Goal: Complete application form

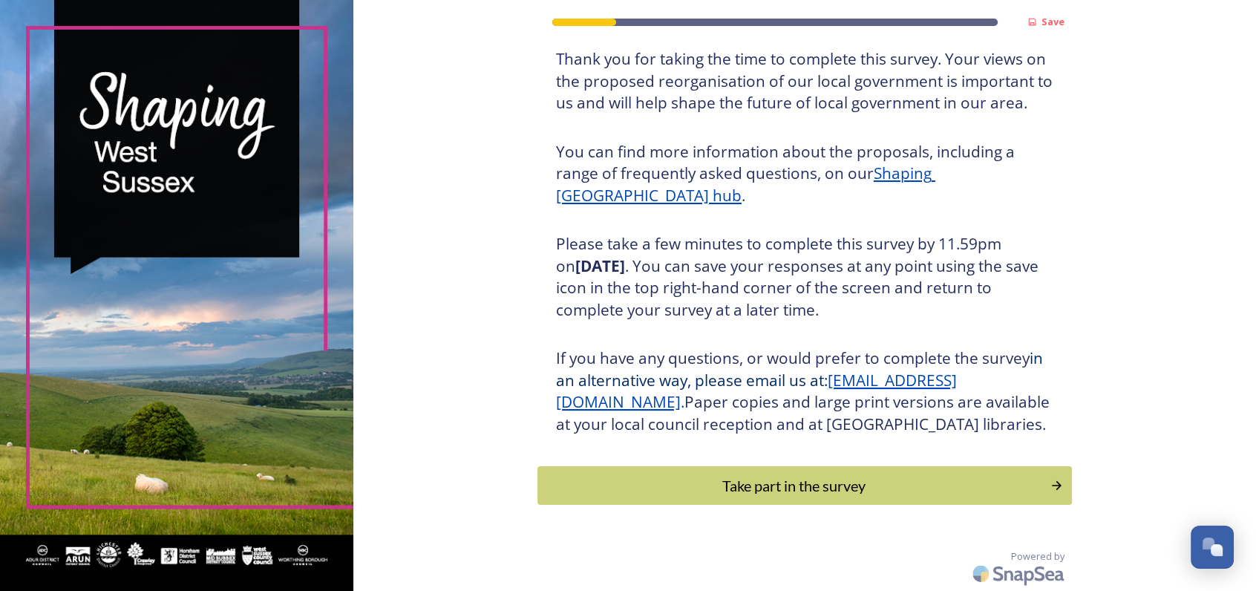
scroll to position [121, 0]
click at [783, 495] on div "Take part in the survey" at bounding box center [794, 485] width 502 height 22
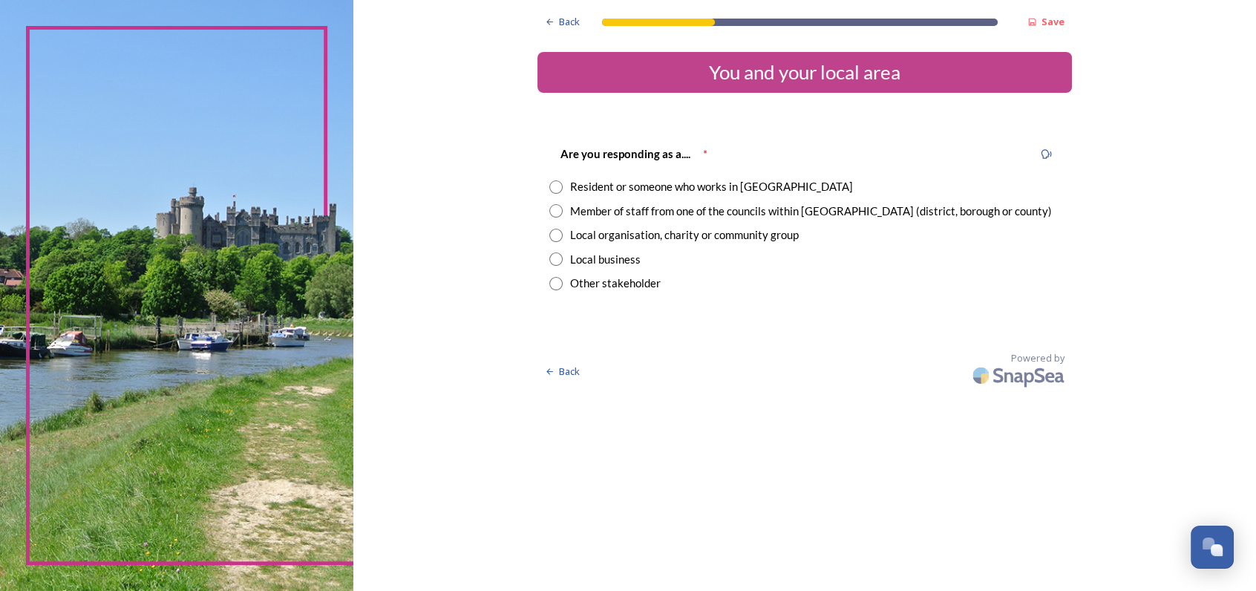
click at [555, 182] on input "radio" at bounding box center [555, 186] width 13 height 13
radio input "true"
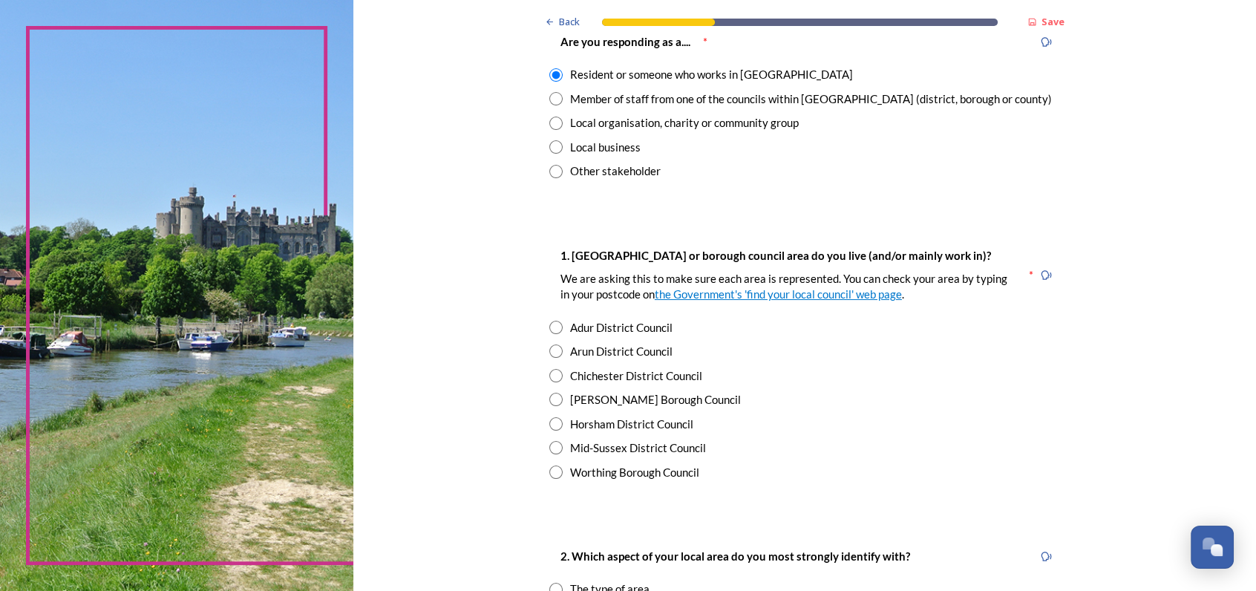
scroll to position [148, 0]
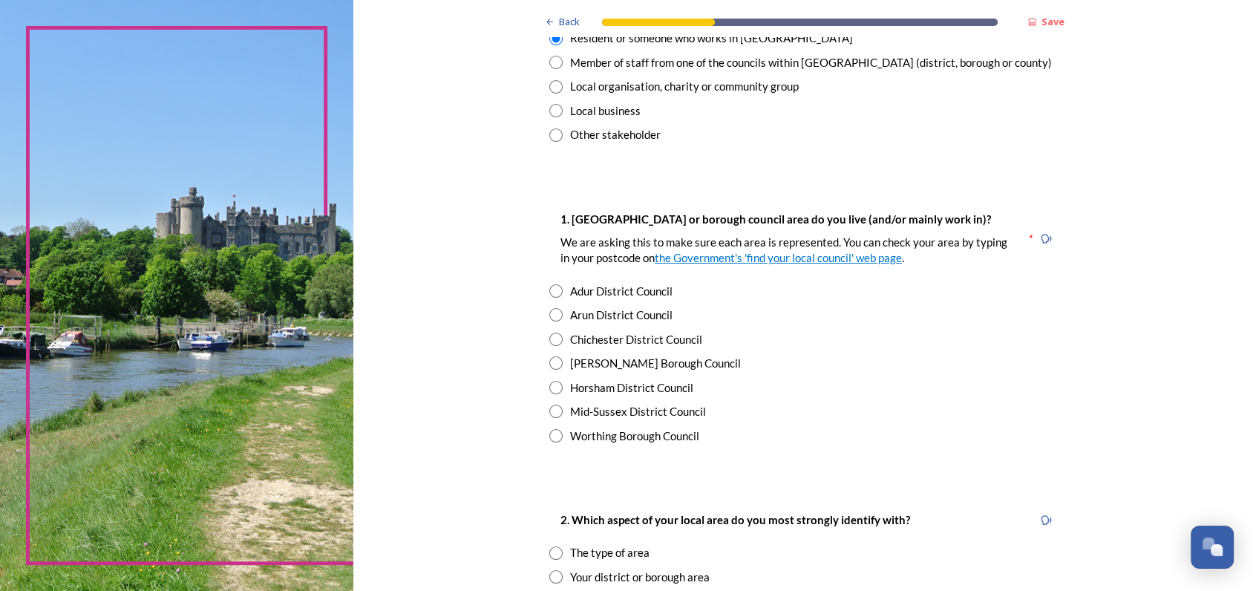
click at [549, 385] on input "radio" at bounding box center [555, 387] width 13 height 13
radio input "true"
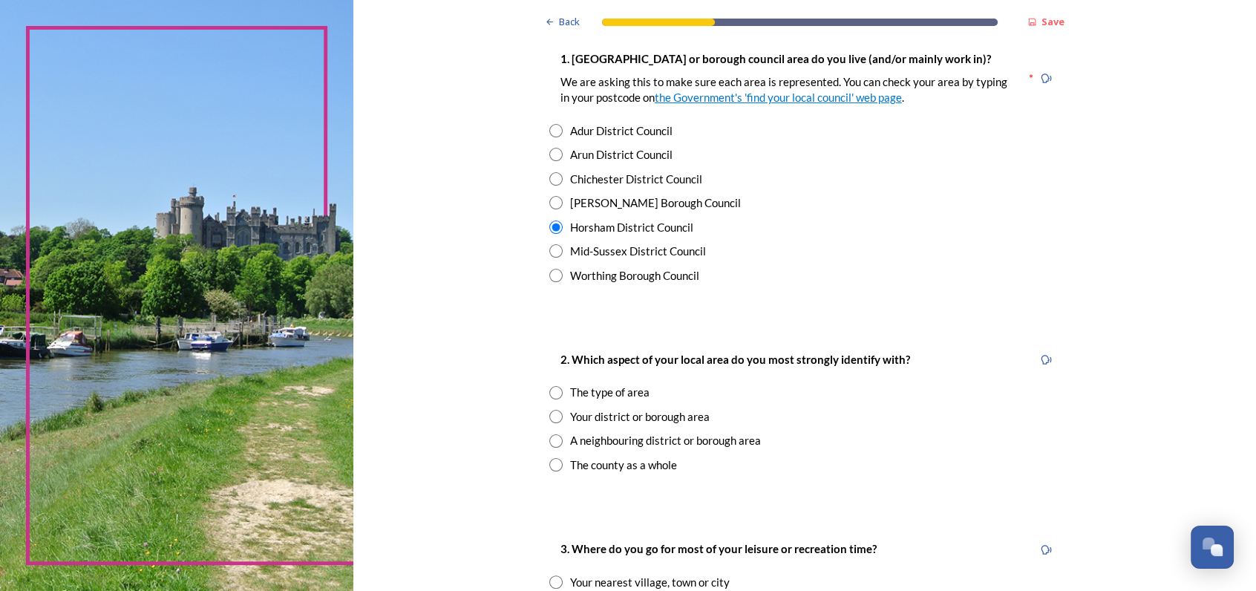
scroll to position [371, 0]
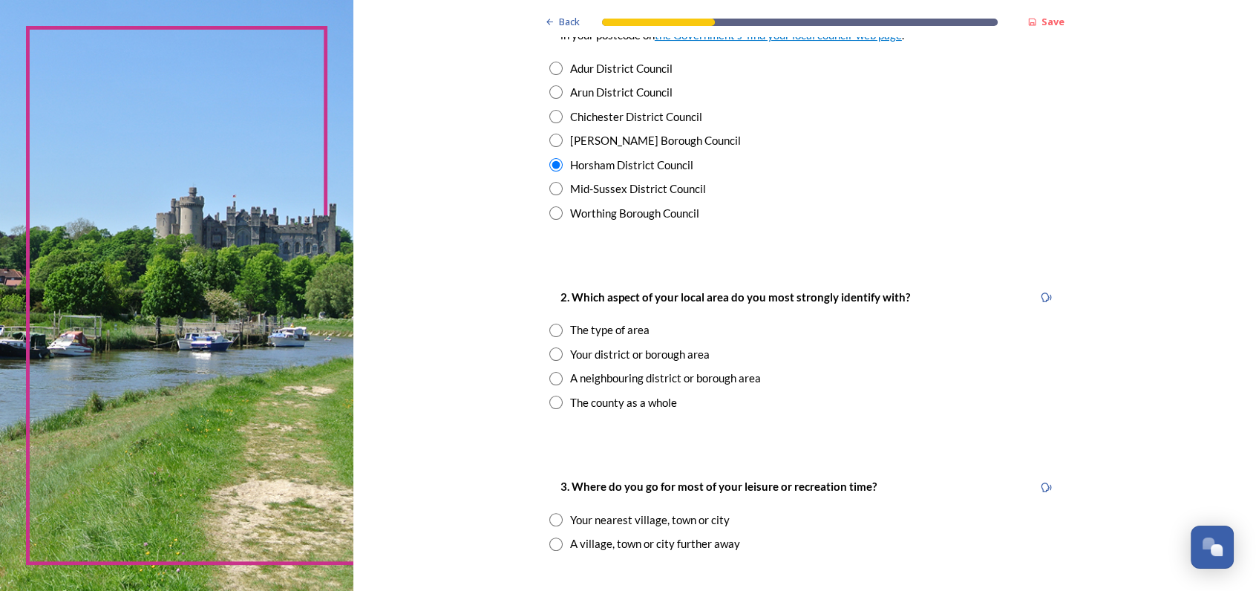
click at [549, 354] on input "radio" at bounding box center [555, 353] width 13 height 13
radio input "true"
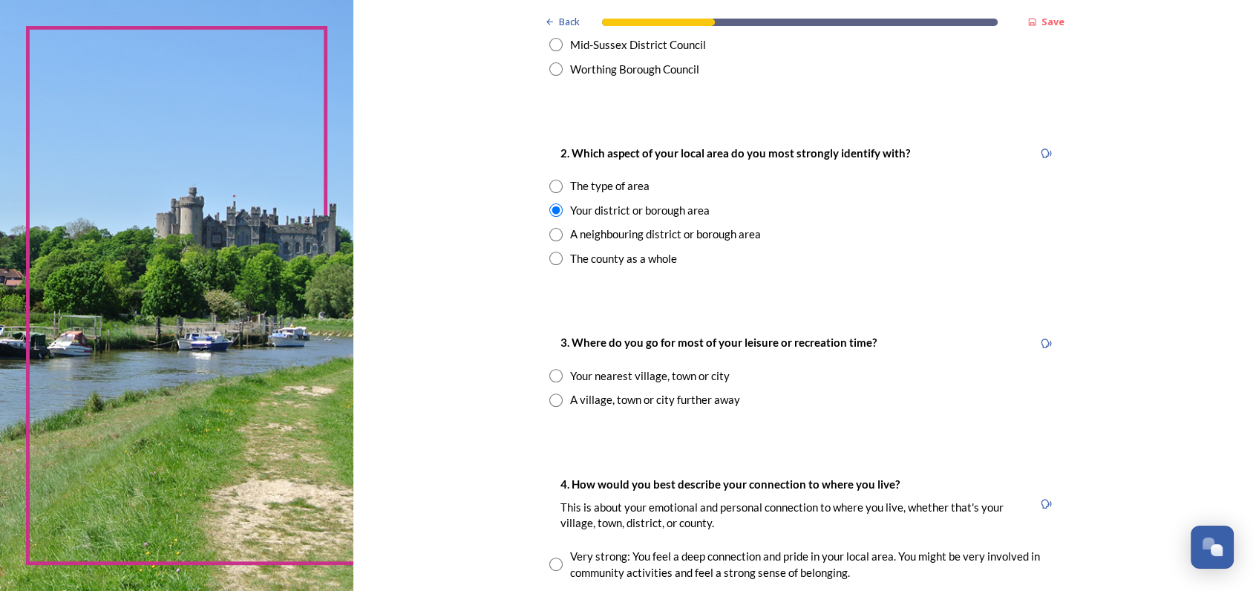
scroll to position [520, 0]
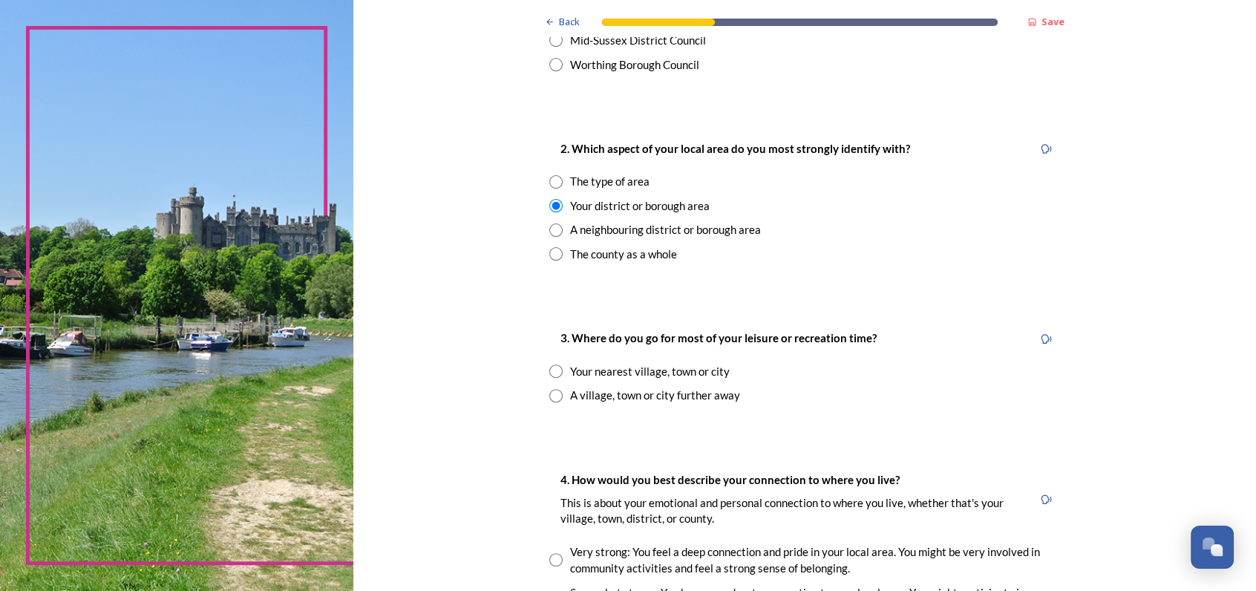
click at [549, 369] on input "radio" at bounding box center [555, 371] width 13 height 13
radio input "true"
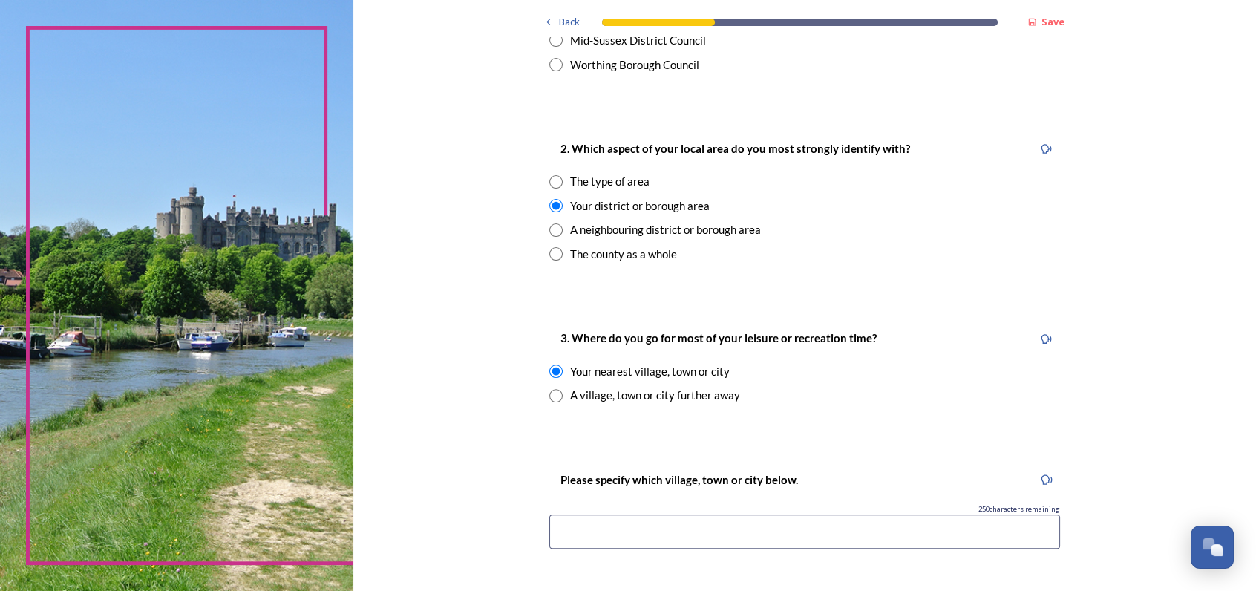
click at [557, 529] on input at bounding box center [804, 532] width 511 height 34
click at [569, 533] on input "Am,[PERSON_NAME]" at bounding box center [804, 532] width 511 height 34
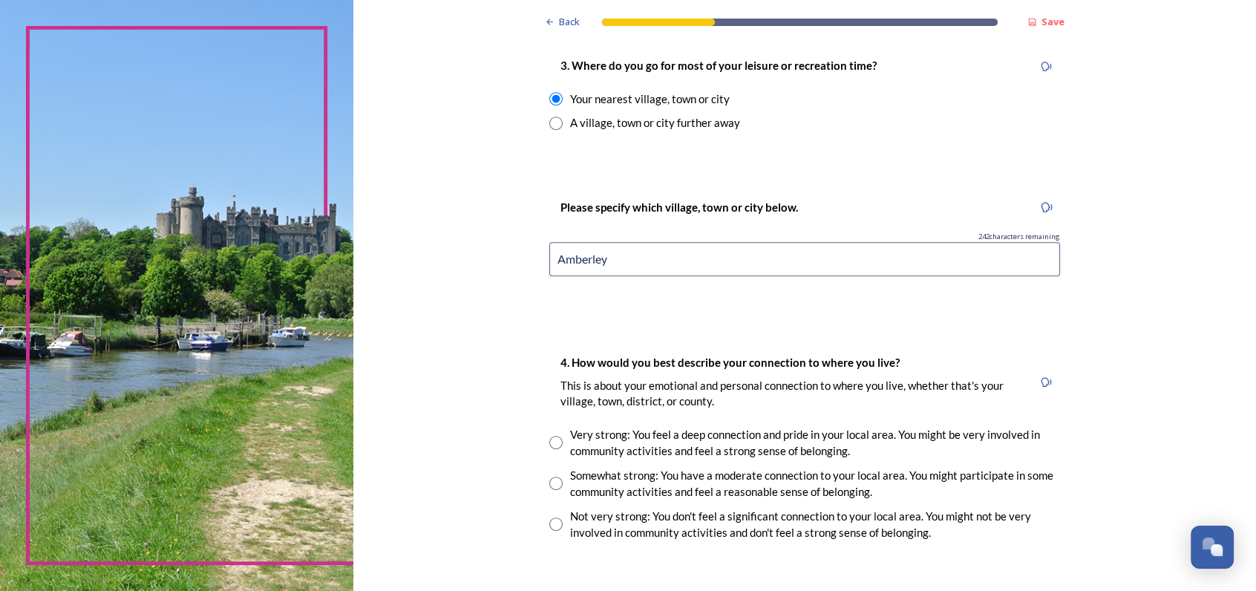
scroll to position [817, 0]
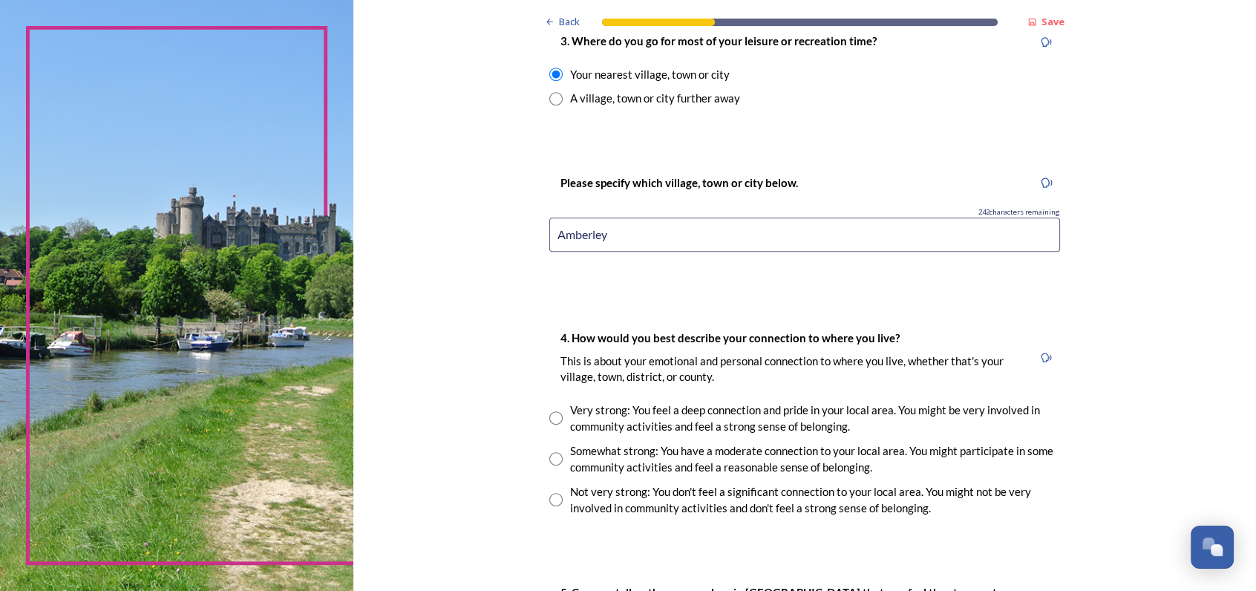
type input "Amberley"
click at [550, 414] on input "radio" at bounding box center [555, 417] width 13 height 13
radio input "true"
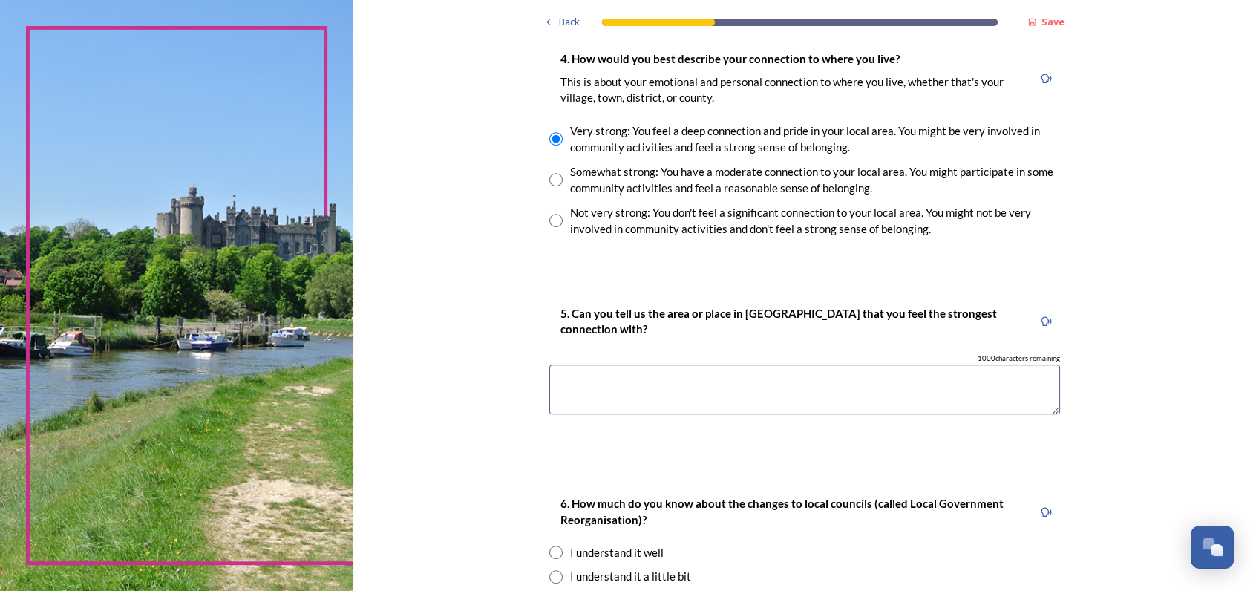
scroll to position [1114, 0]
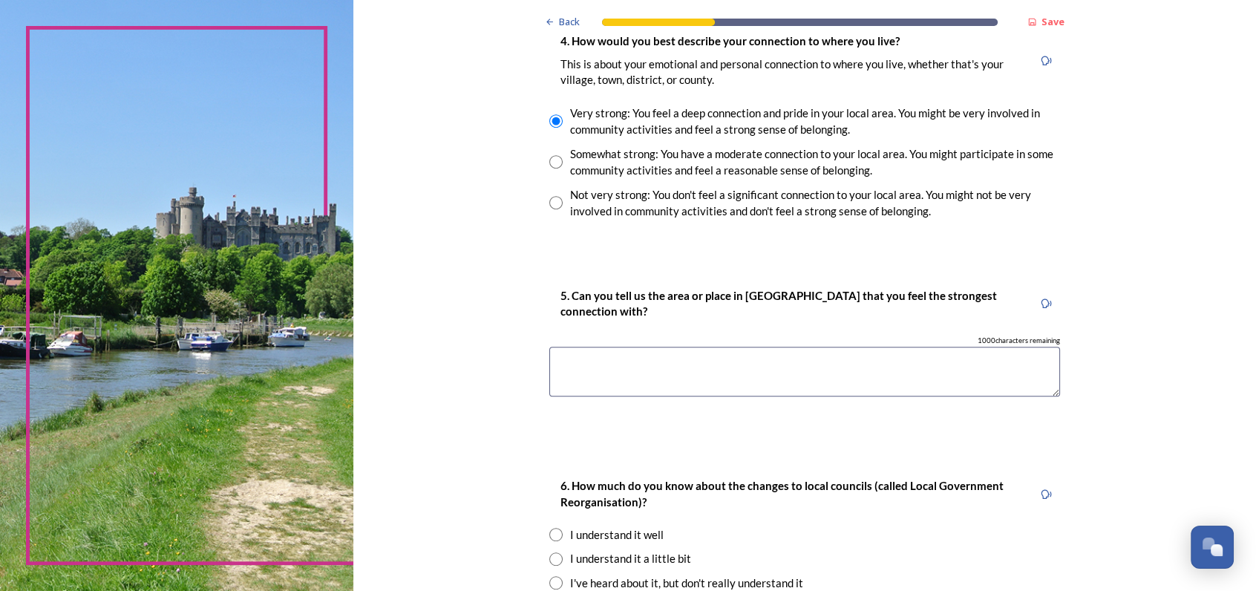
click at [556, 368] on textarea at bounding box center [804, 372] width 511 height 50
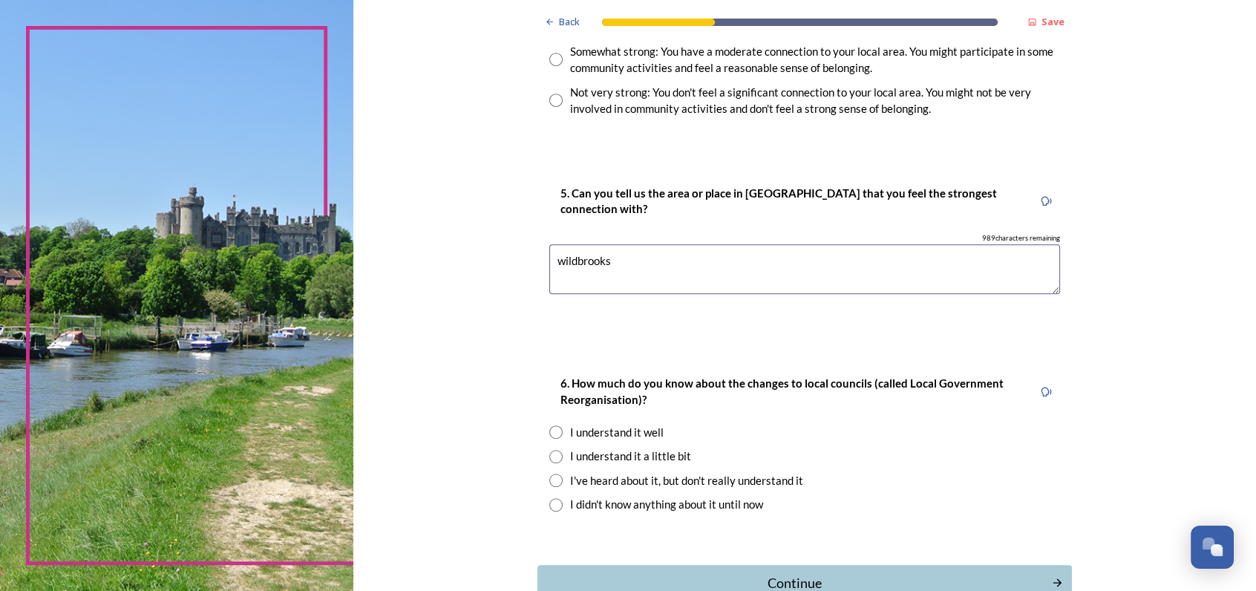
scroll to position [1262, 0]
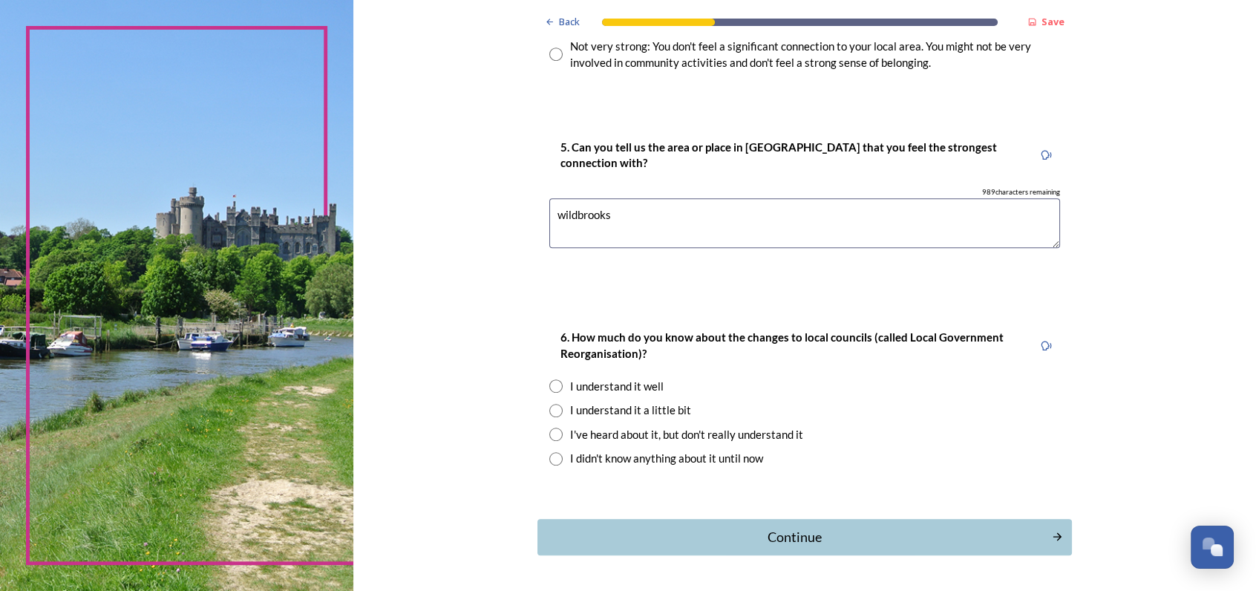
type textarea "wildbrooks"
click at [549, 414] on input "radio" at bounding box center [555, 410] width 13 height 13
radio input "true"
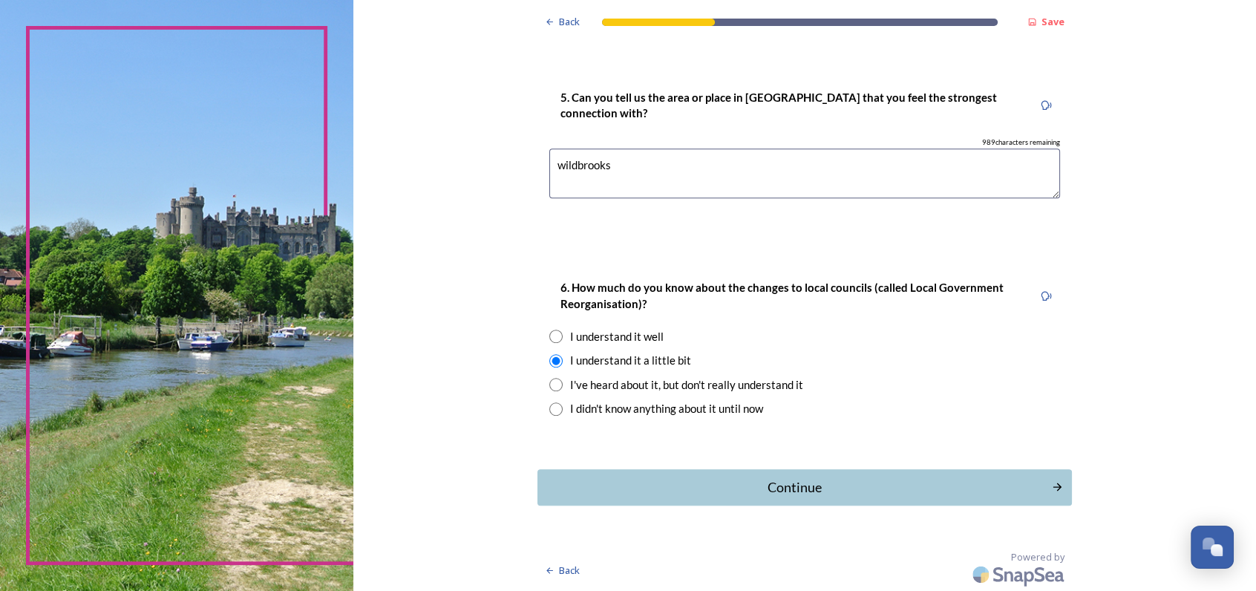
click at [796, 483] on div "Continue" at bounding box center [795, 487] width 498 height 20
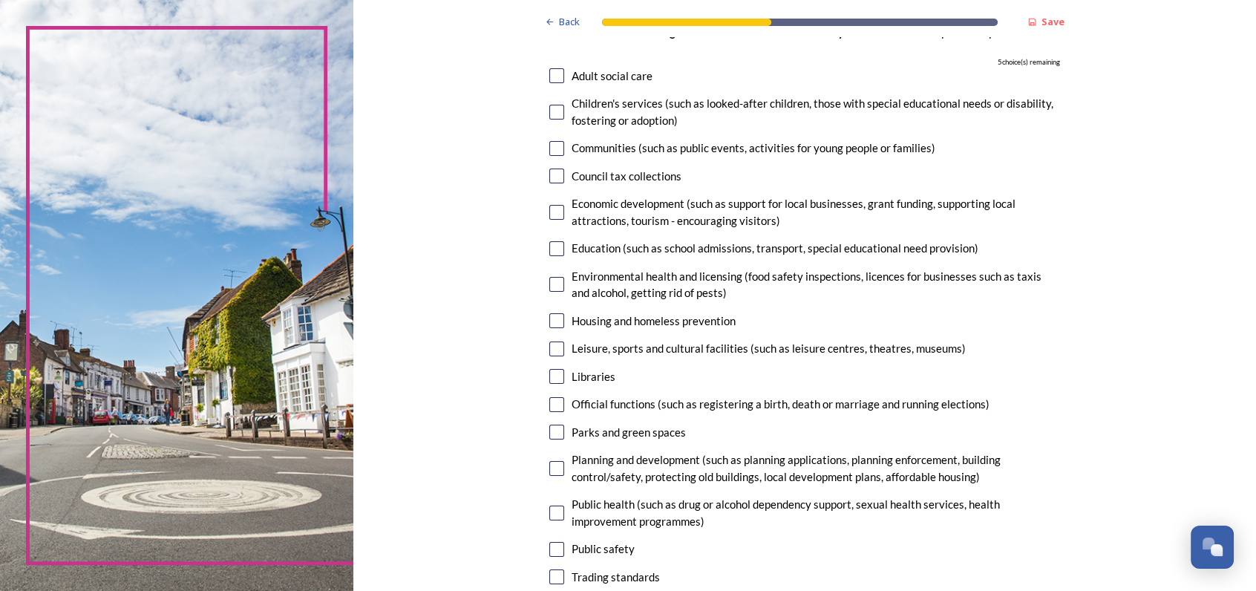
scroll to position [148, 0]
